Goal: Task Accomplishment & Management: Use online tool/utility

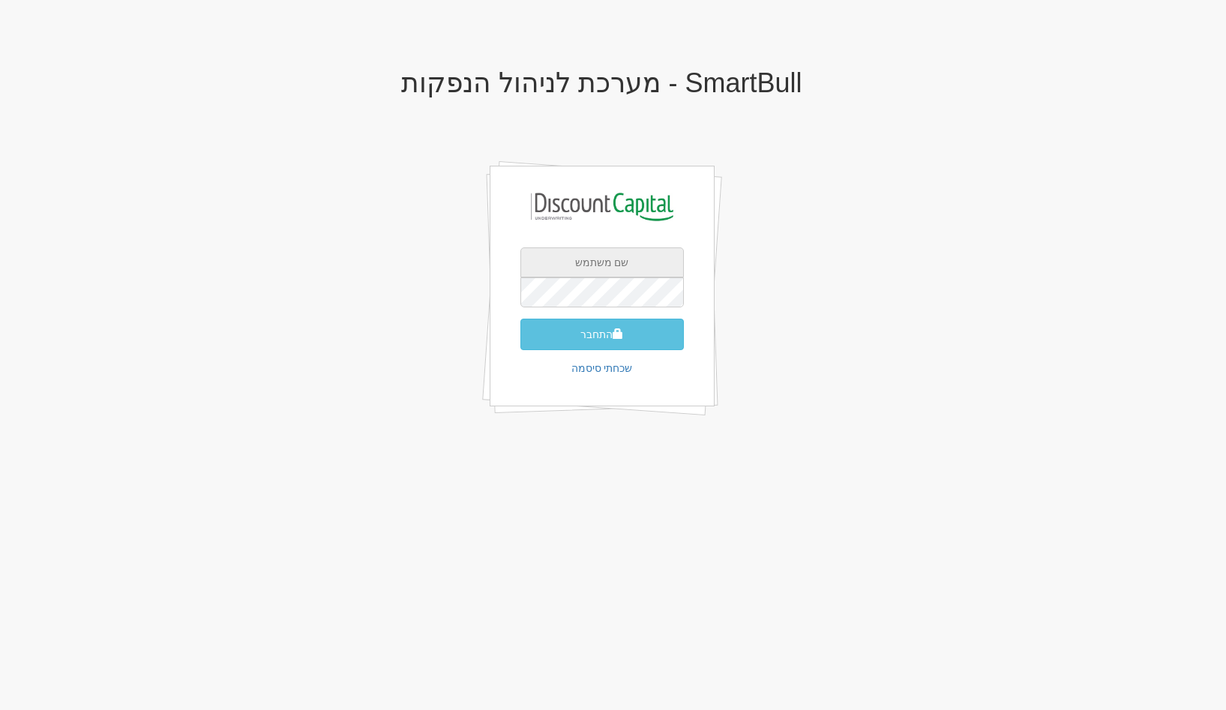
click at [636, 272] on input "text" at bounding box center [603, 263] width 164 height 30
type input "gal@smartbull.co.il"
click at [521, 319] on button "התחבר" at bounding box center [603, 335] width 164 height 32
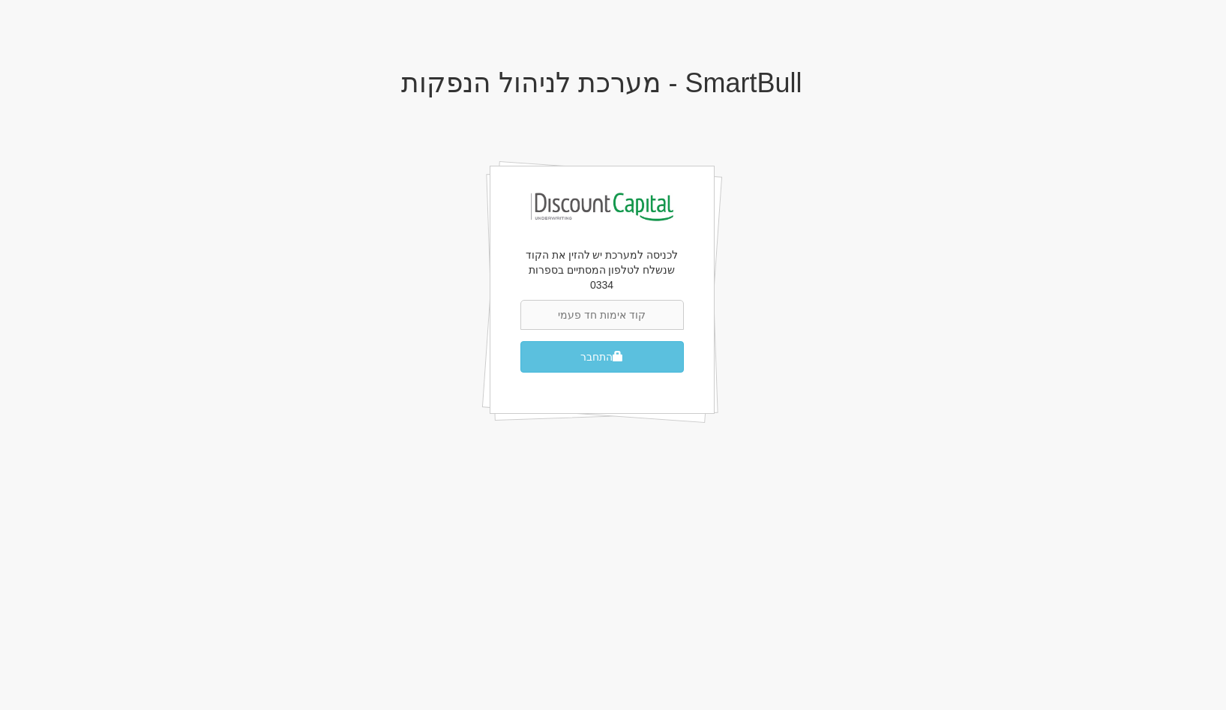
click at [611, 308] on input "text" at bounding box center [603, 315] width 164 height 30
type input "575771"
click at [521, 341] on button "התחבר" at bounding box center [603, 357] width 164 height 32
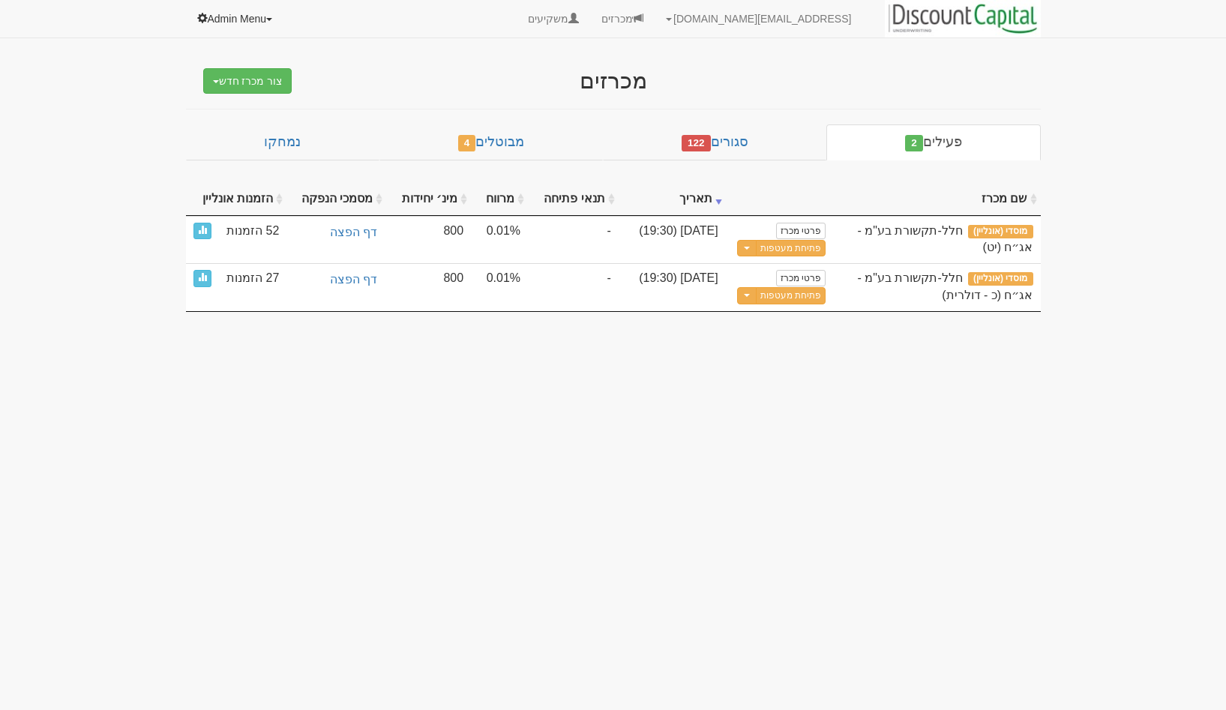
click at [266, 16] on link "Admin Menu" at bounding box center [236, 19] width 100 height 38
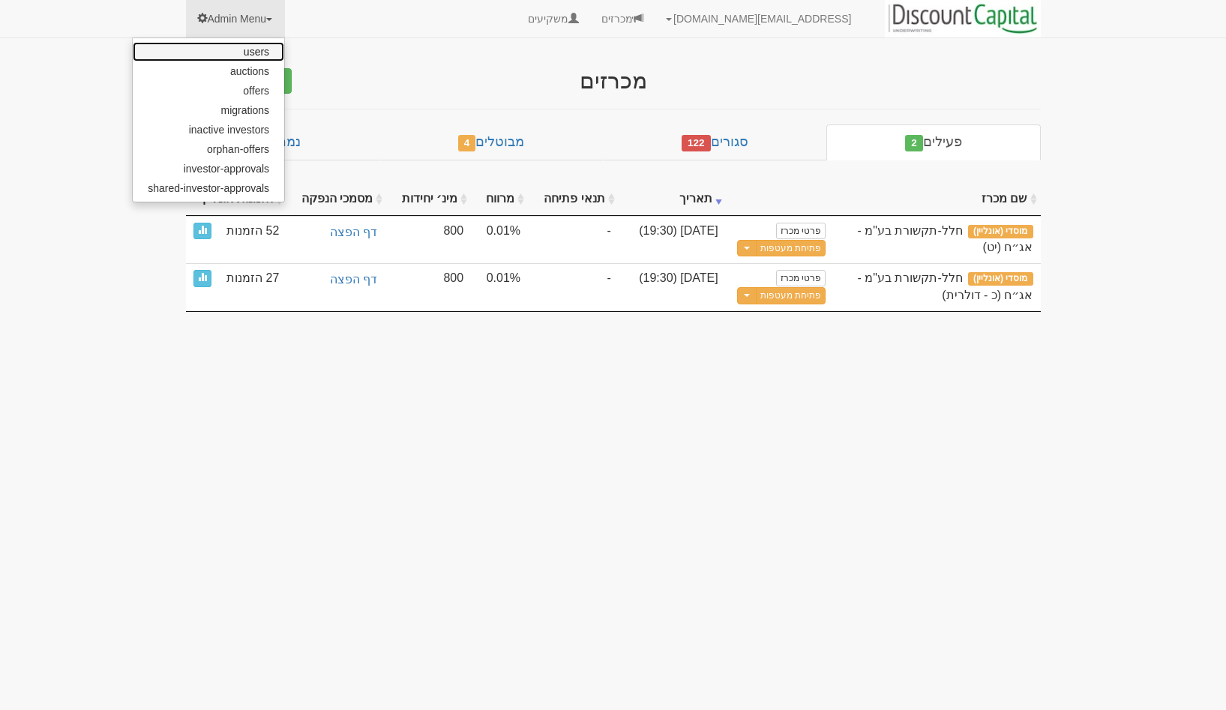
click at [258, 49] on link "users" at bounding box center [209, 52] width 152 height 20
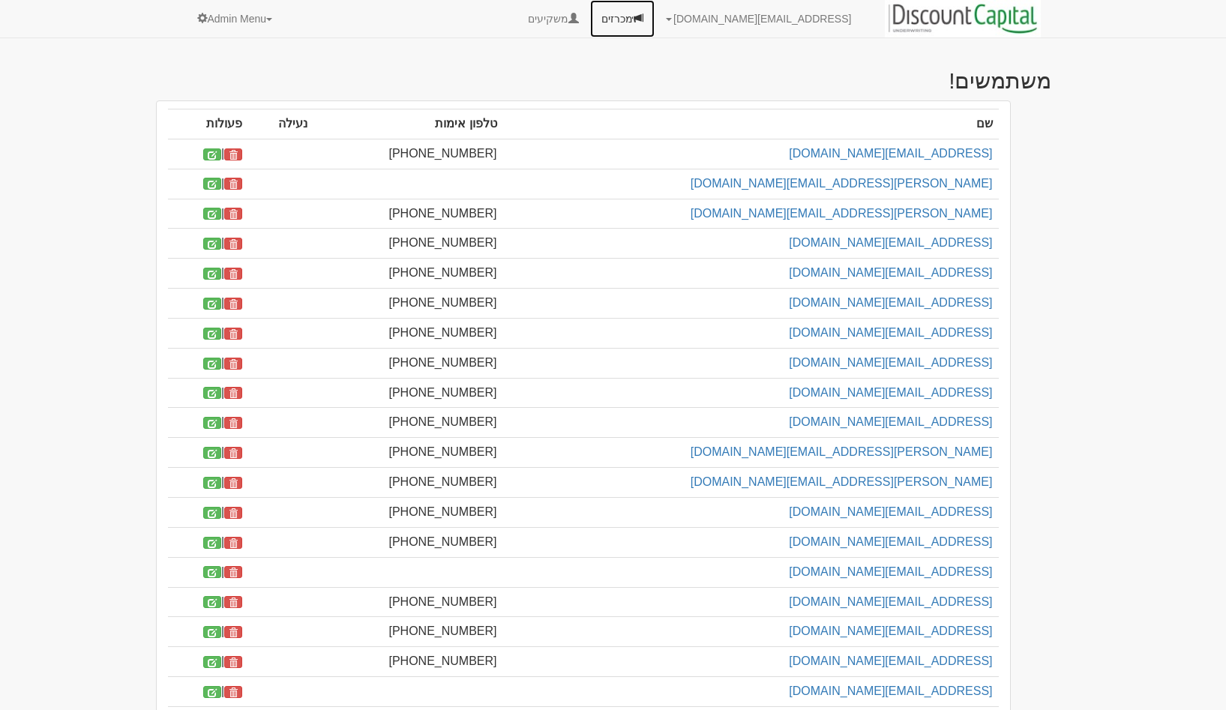
click at [655, 20] on link "מכרזים" at bounding box center [622, 19] width 65 height 38
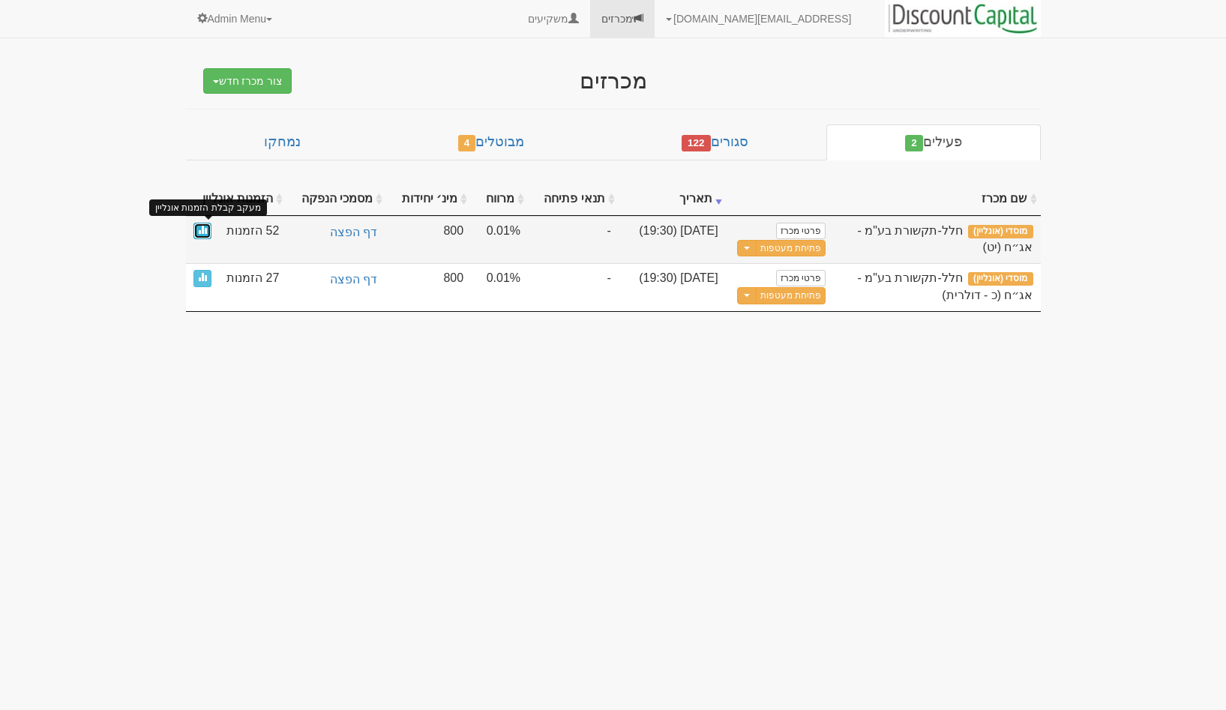
click at [202, 233] on span at bounding box center [202, 229] width 9 height 9
